Goal: Navigation & Orientation: Find specific page/section

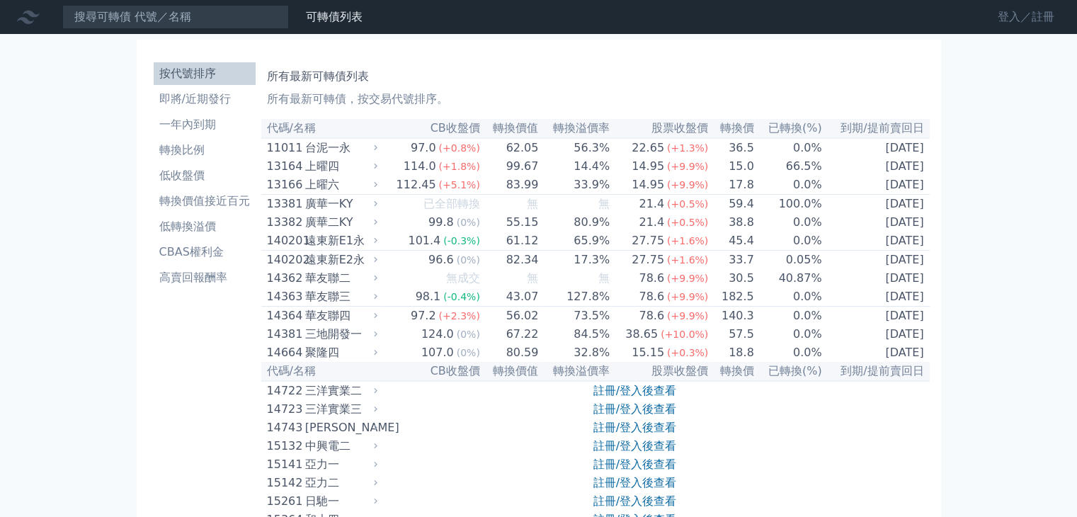
click at [1009, 8] on link "登入／註冊" at bounding box center [1026, 17] width 79 height 23
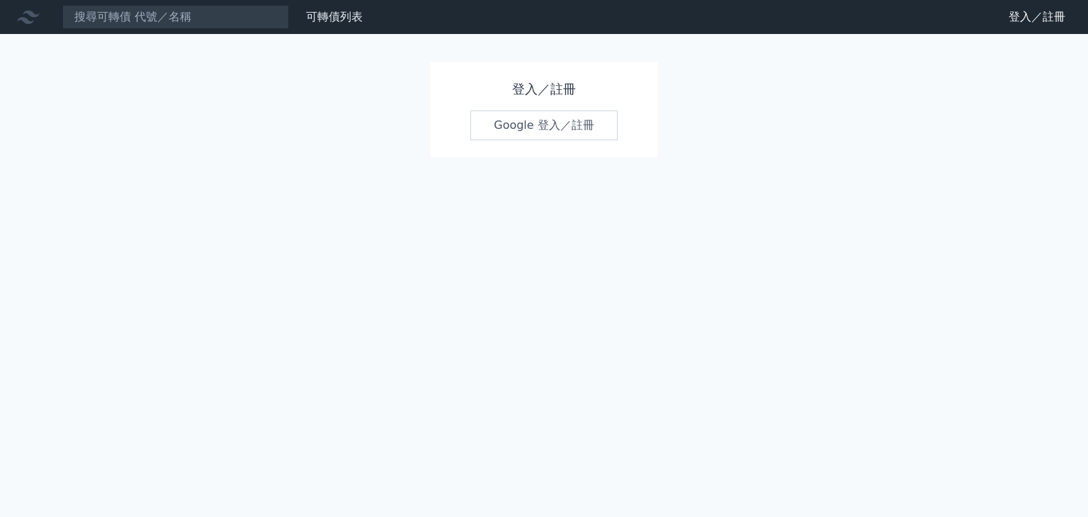
click at [554, 123] on link "Google 登入／註冊" at bounding box center [543, 125] width 147 height 30
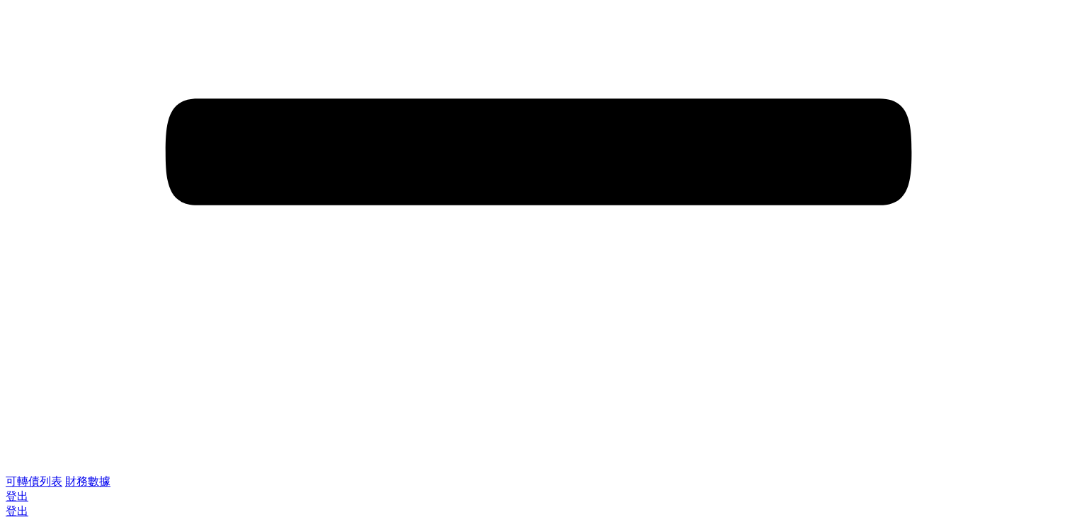
scroll to position [615, 0]
